Goal: Book appointment/travel/reservation

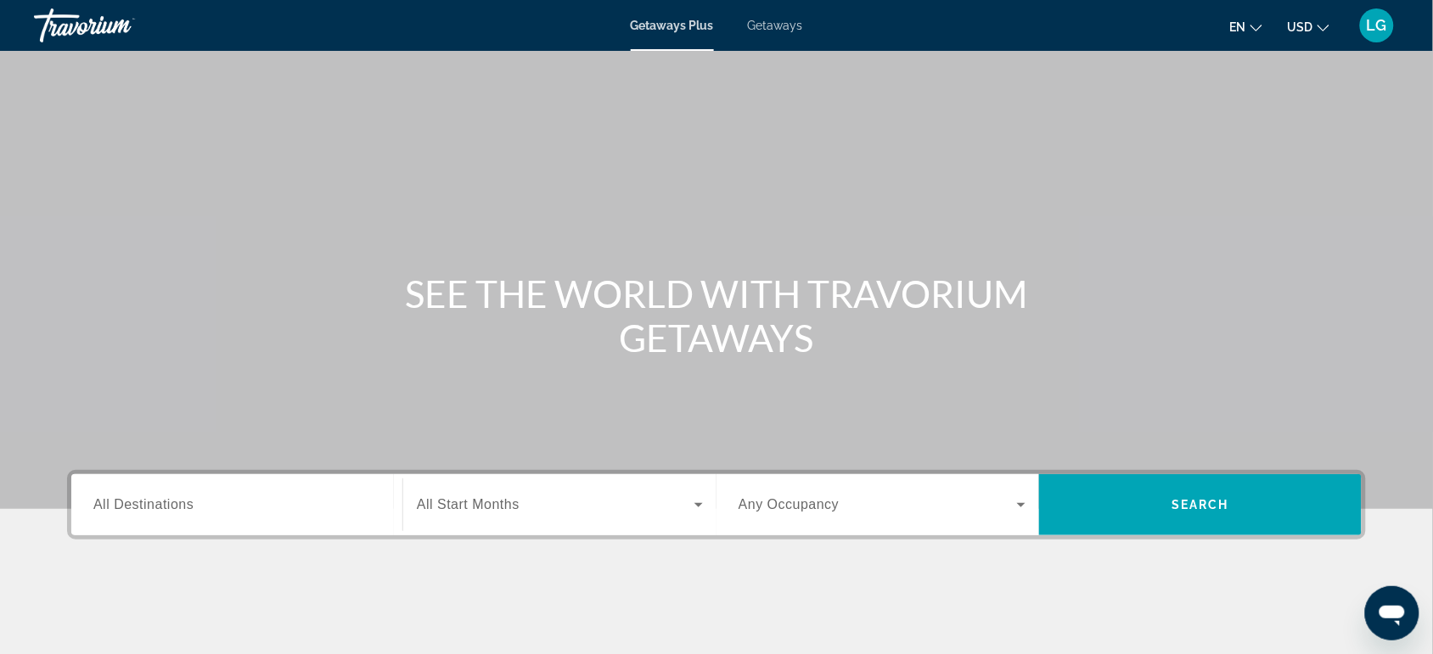
click at [774, 30] on span "Getaways" at bounding box center [775, 26] width 55 height 14
click at [199, 497] on input "Destination All Destinations" at bounding box center [236, 506] width 287 height 20
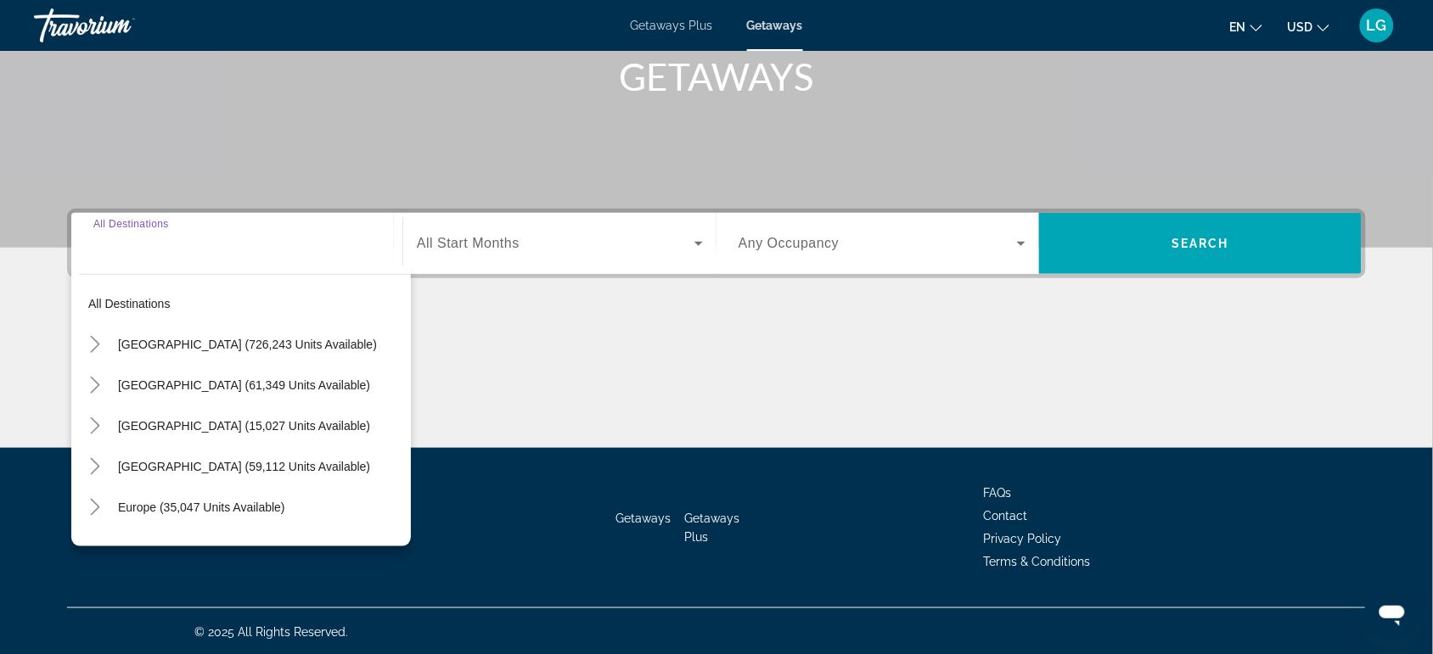
scroll to position [263, 0]
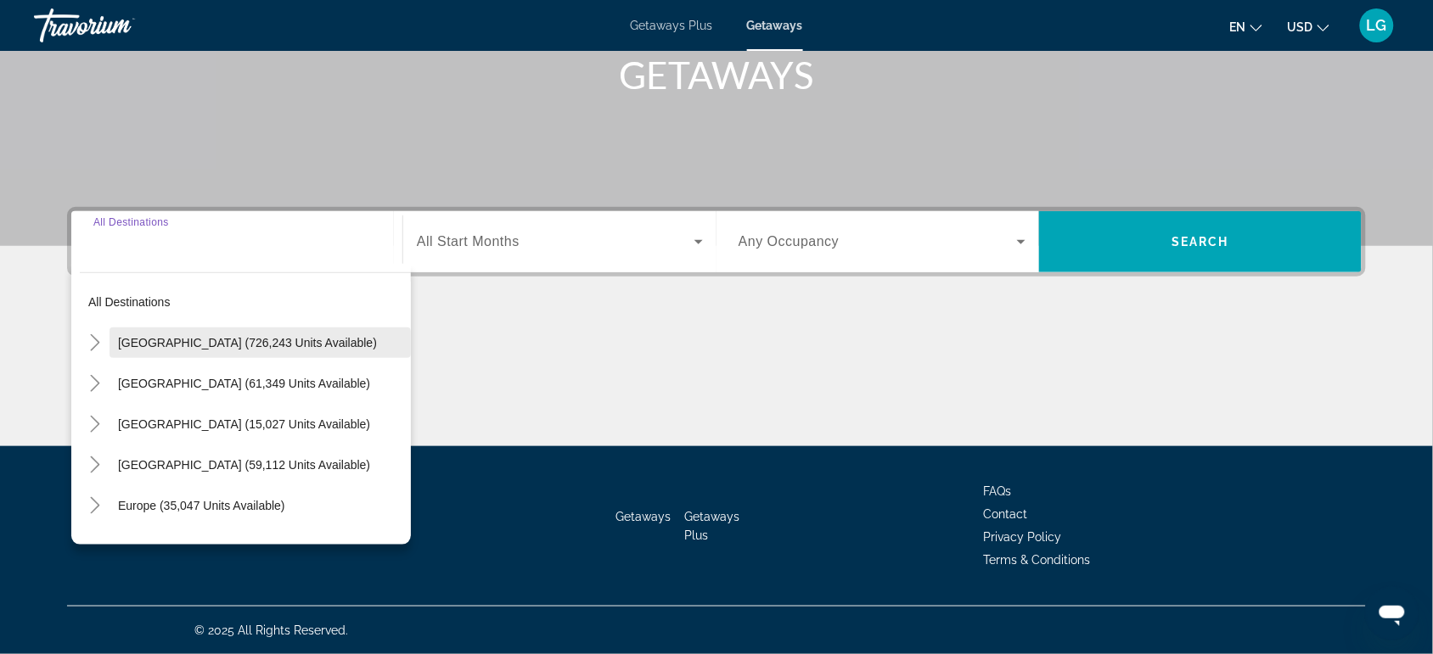
click at [222, 346] on span "[GEOGRAPHIC_DATA] (726,243 units available)" at bounding box center [247, 343] width 259 height 14
type input "**********"
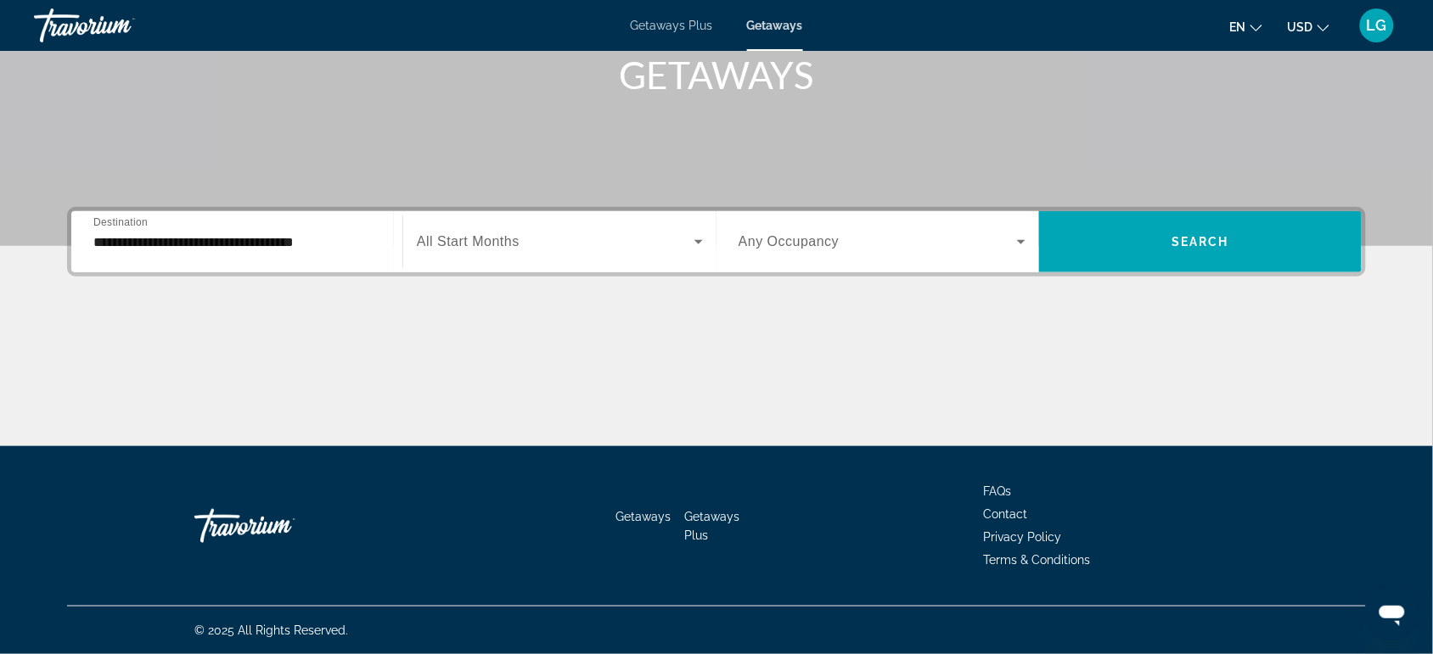
click at [452, 249] on span "All Start Months" at bounding box center [468, 241] width 103 height 14
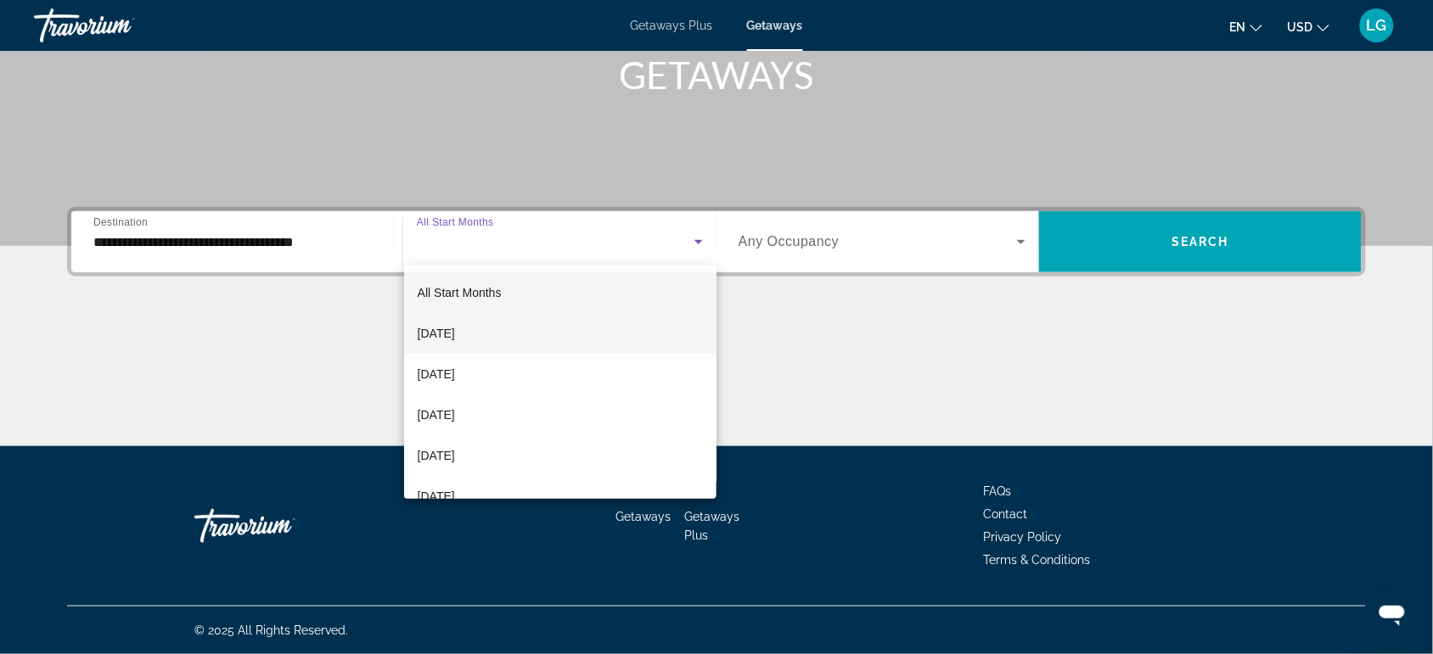
click at [455, 333] on span "[DATE]" at bounding box center [436, 333] width 37 height 20
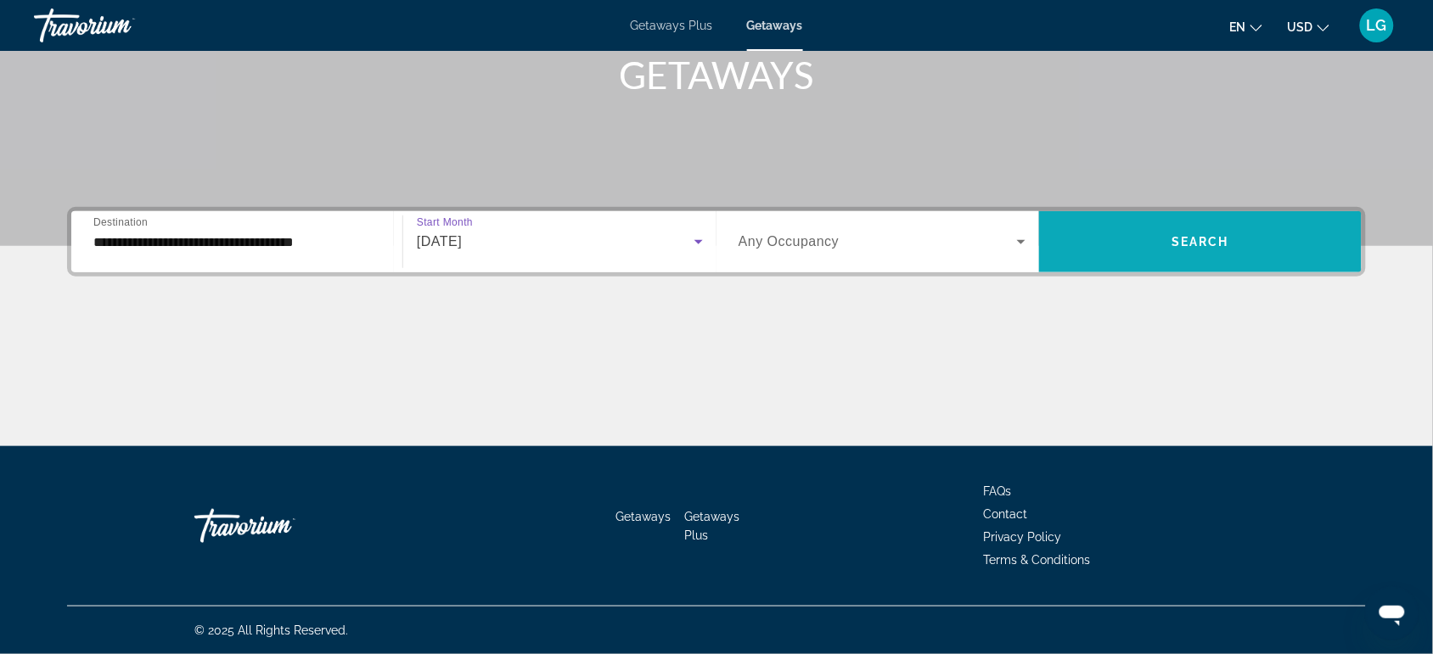
click at [1207, 248] on span "Search" at bounding box center [1200, 242] width 58 height 14
